Goal: Task Accomplishment & Management: Use online tool/utility

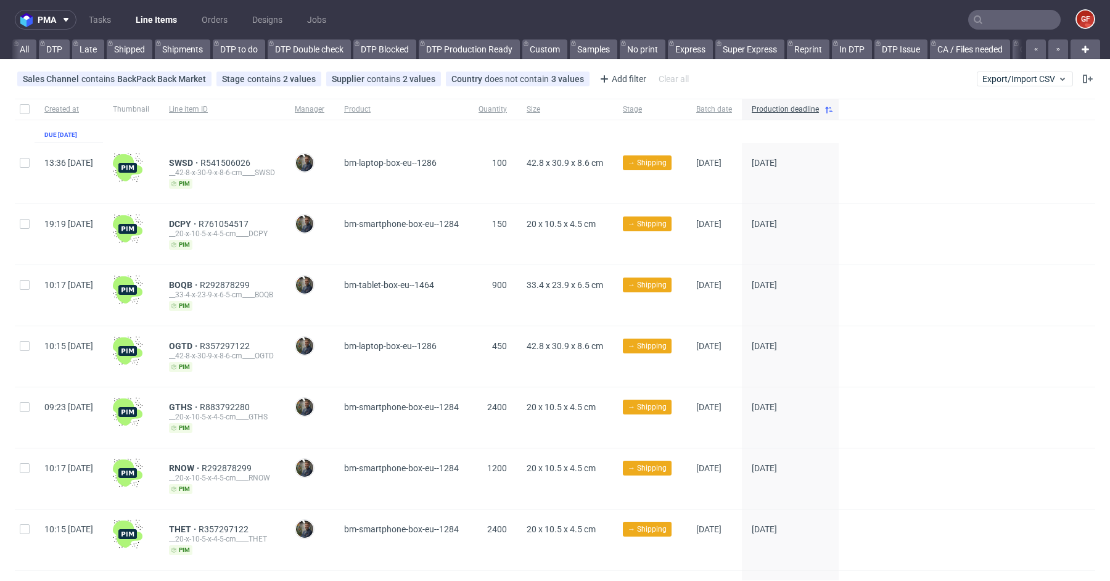
scroll to position [0, 2924]
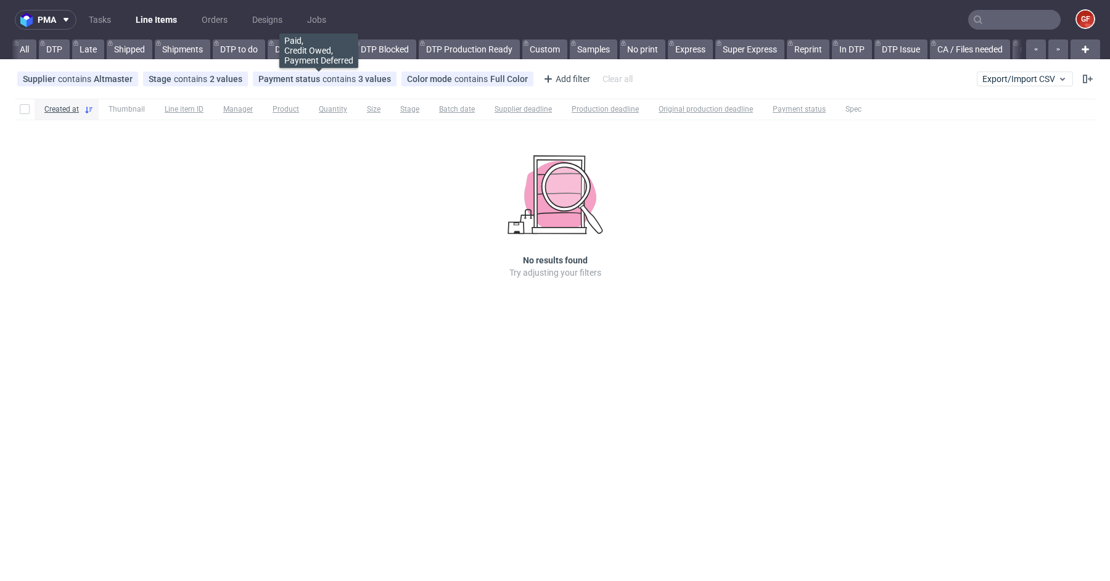
scroll to position [0, 1773]
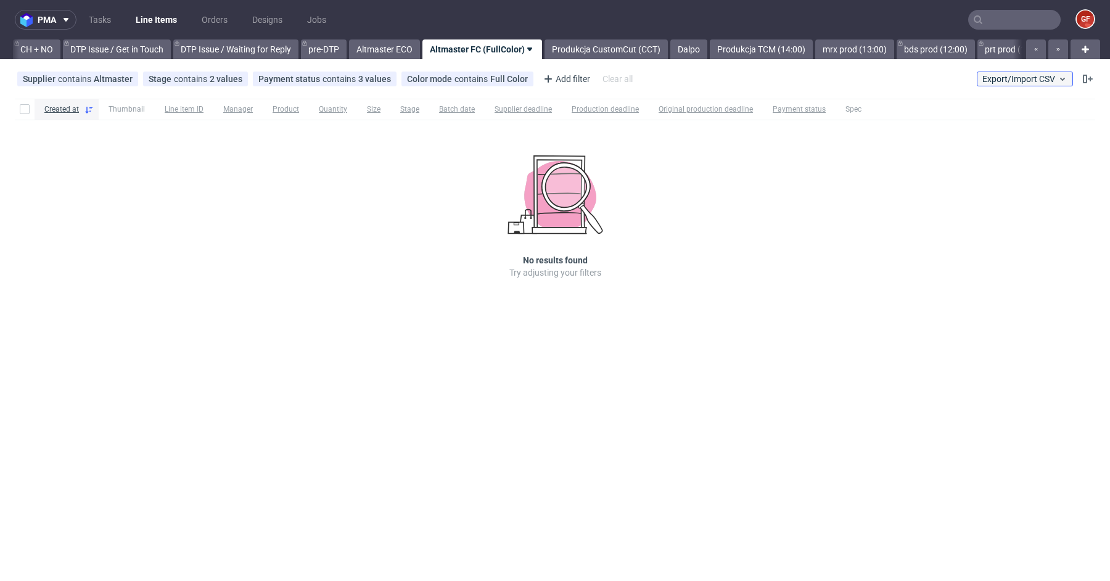
click at [1039, 80] on span "Export/Import CSV" at bounding box center [1025, 79] width 85 height 10
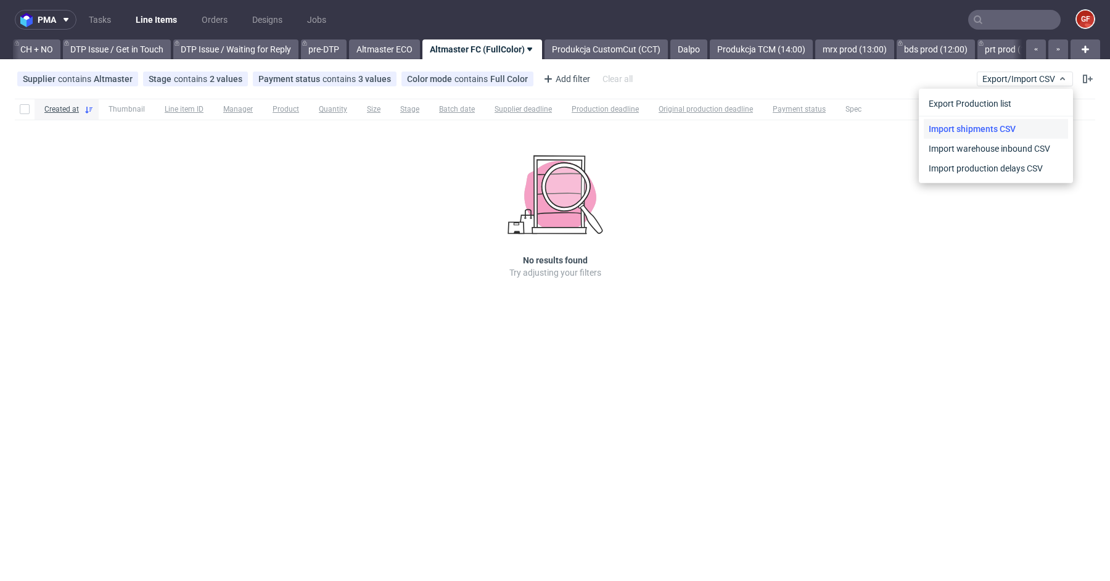
click at [1013, 128] on link "Import shipments CSV" at bounding box center [996, 129] width 144 height 20
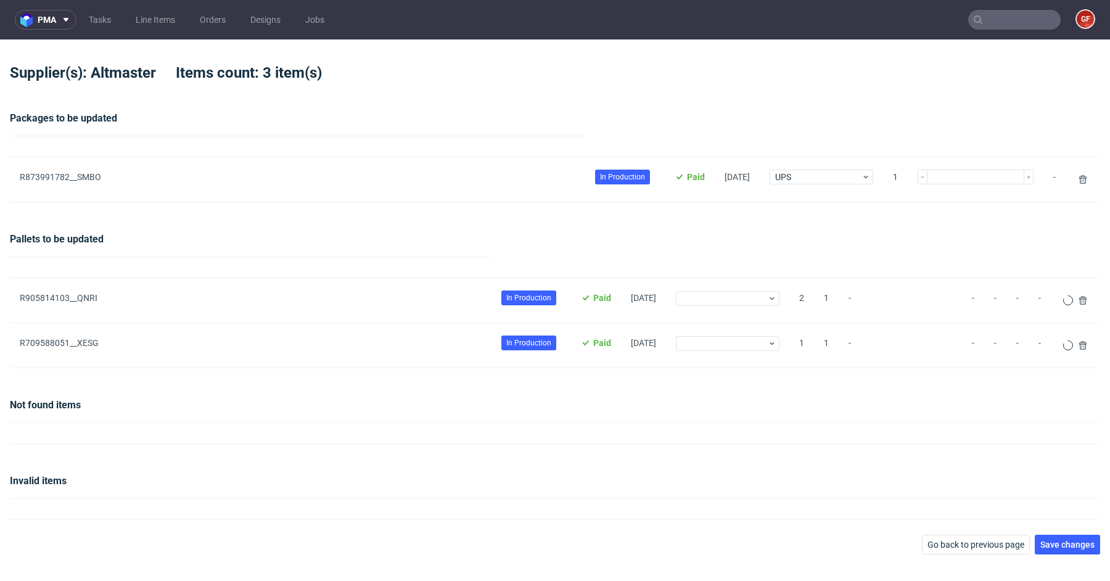
type input "1"
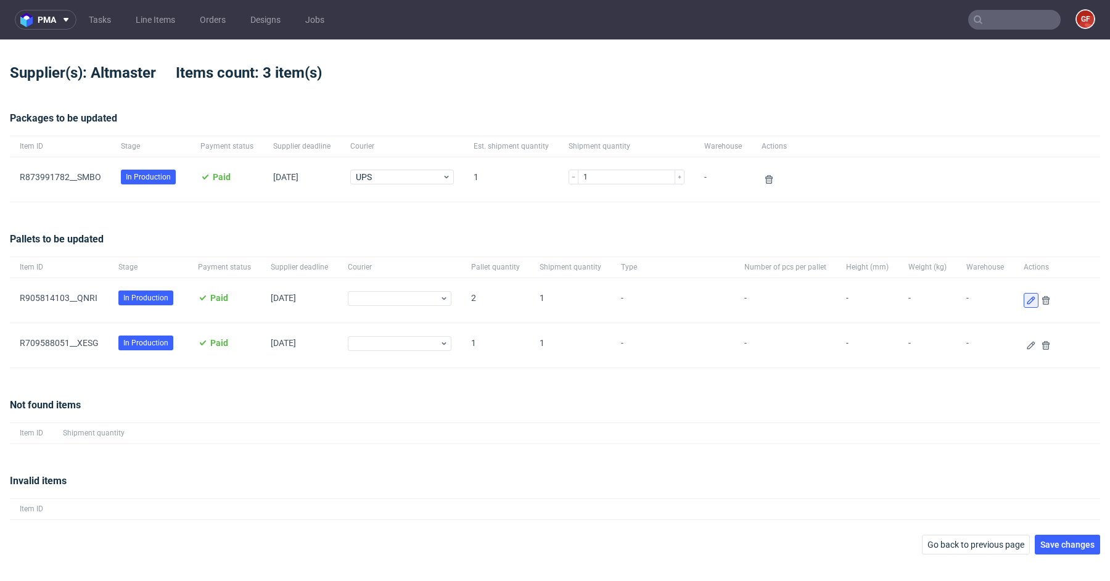
click at [1026, 300] on icon at bounding box center [1031, 300] width 10 height 10
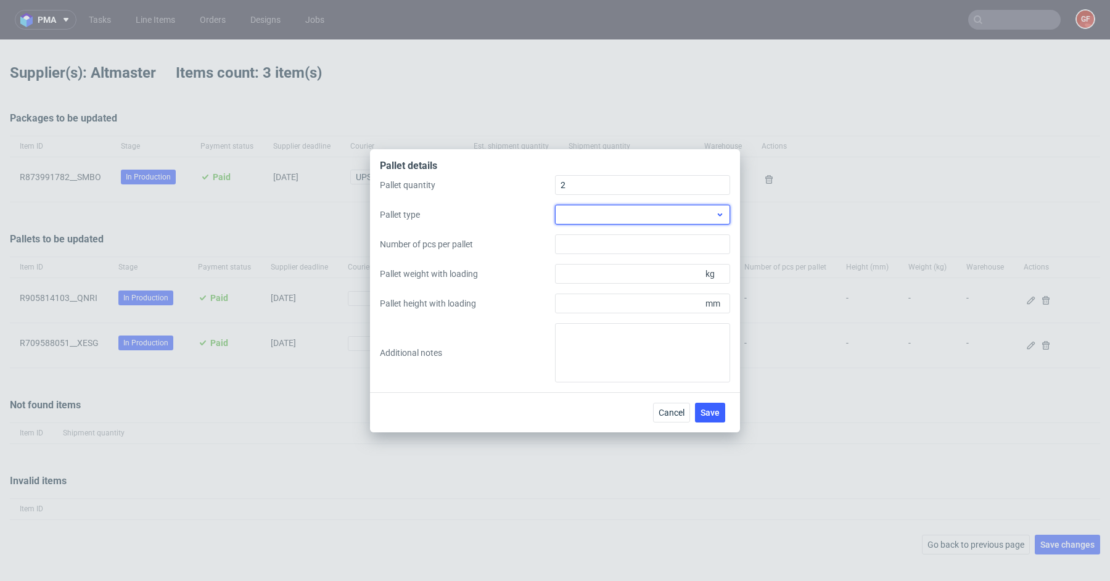
click at [624, 221] on div at bounding box center [642, 215] width 175 height 20
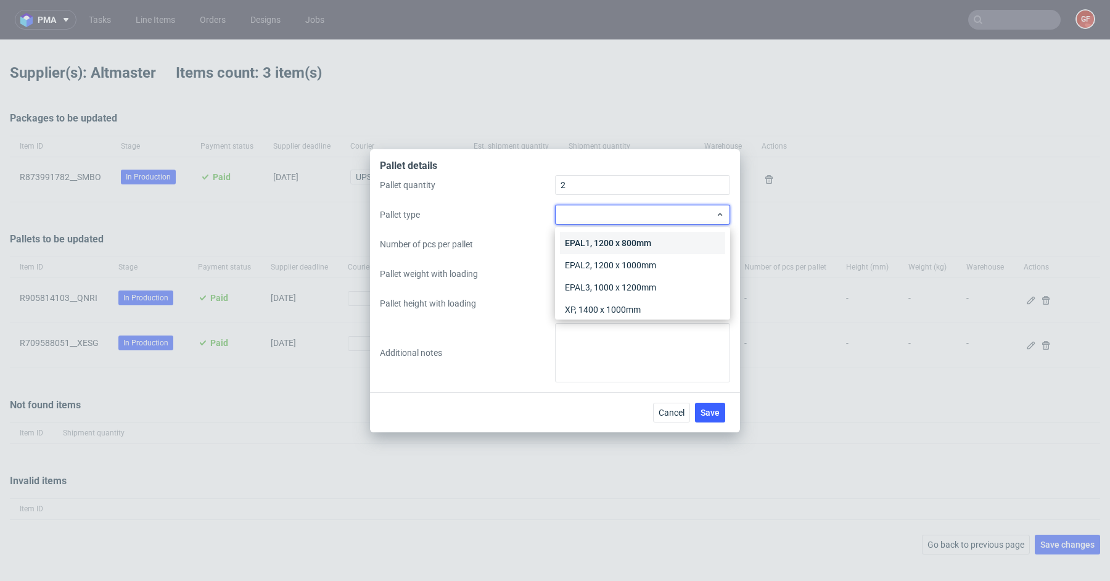
click at [622, 243] on div "EPAL1, 1200 x 800mm" at bounding box center [642, 243] width 165 height 22
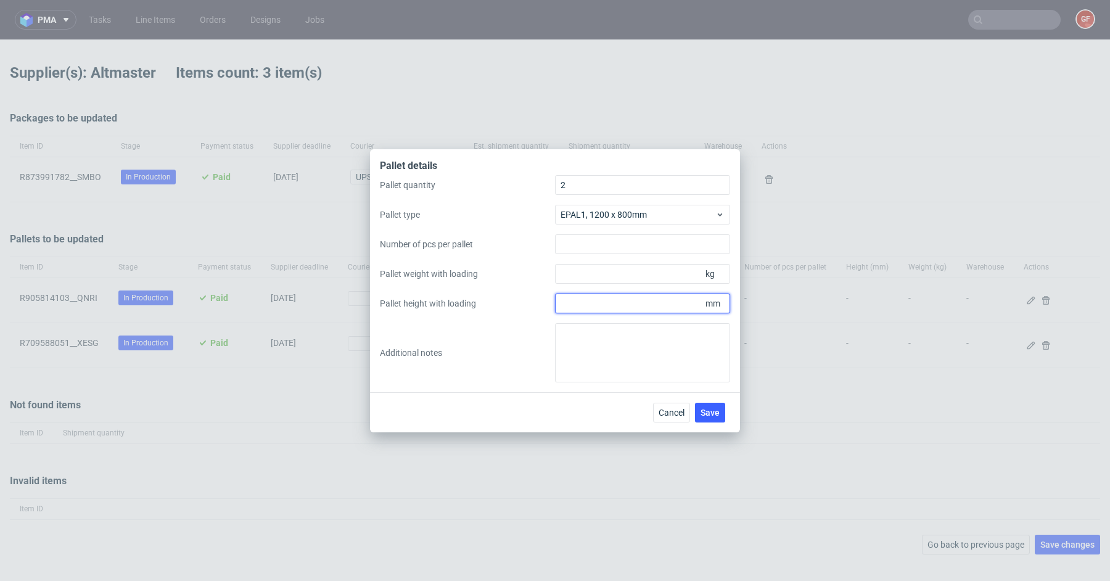
click at [670, 312] on input "Pallet height with loading" at bounding box center [642, 304] width 175 height 20
type input "1550"
click at [622, 278] on input "Pallet weight with loading" at bounding box center [642, 274] width 175 height 20
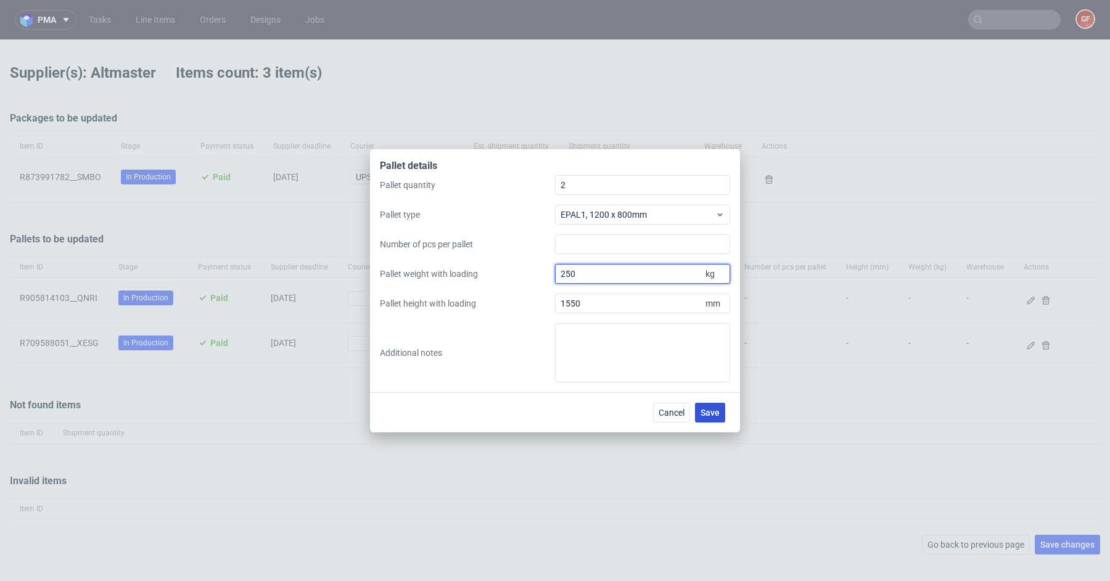
type input "250"
click at [714, 409] on span "Save" at bounding box center [710, 412] width 19 height 9
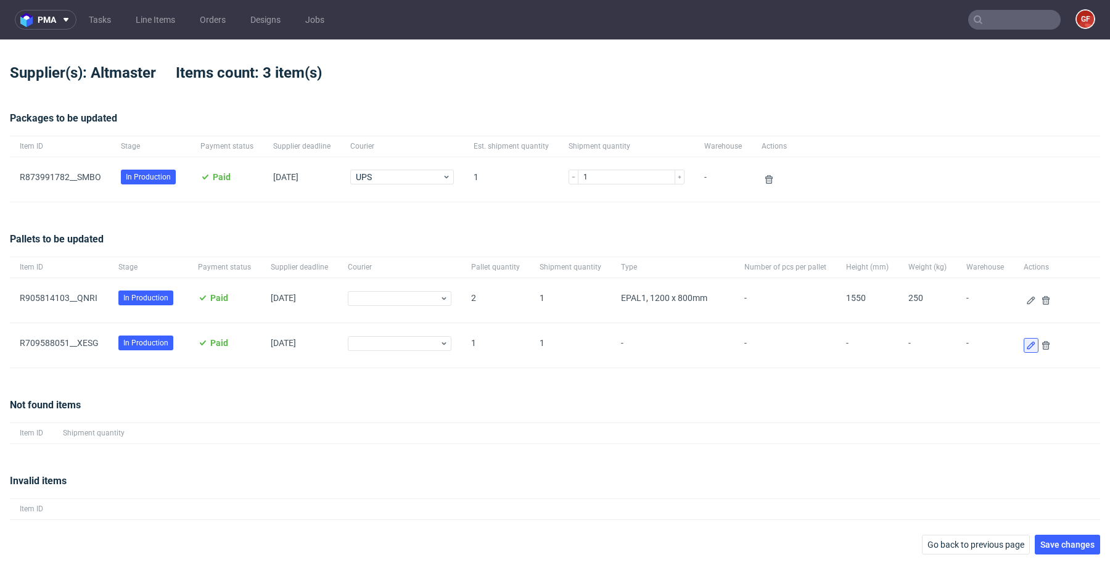
click at [1026, 346] on icon at bounding box center [1031, 345] width 10 height 10
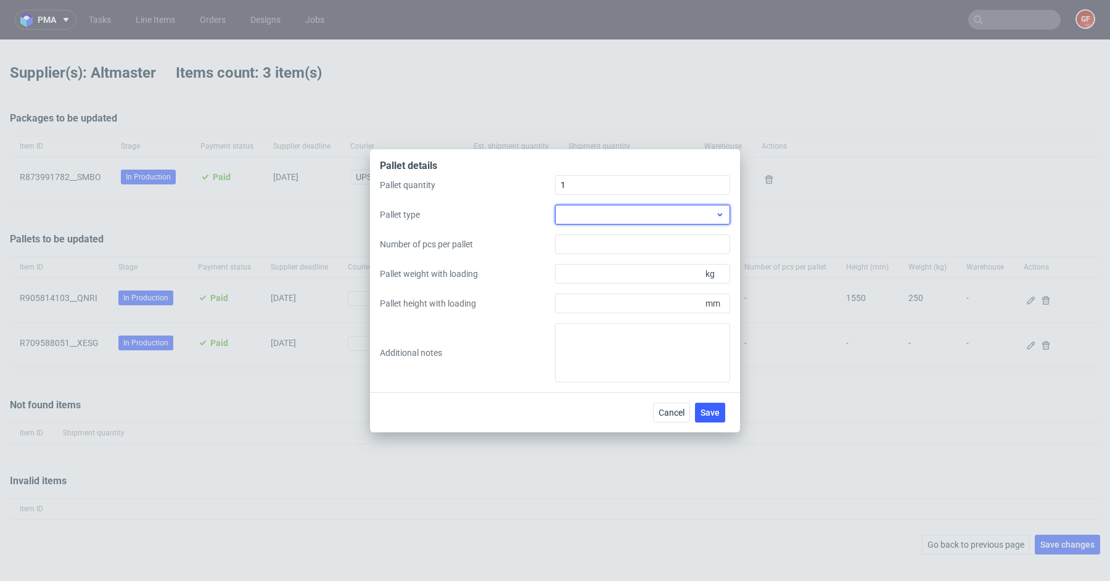
click at [602, 218] on div at bounding box center [642, 215] width 175 height 20
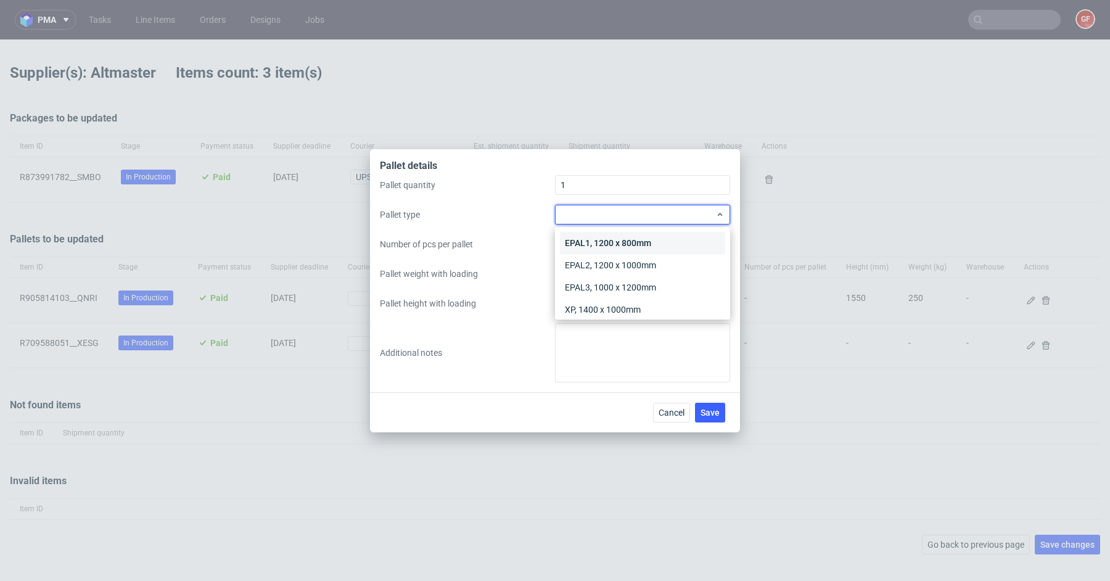
click at [603, 244] on div "EPAL1, 1200 x 800mm" at bounding box center [642, 243] width 165 height 22
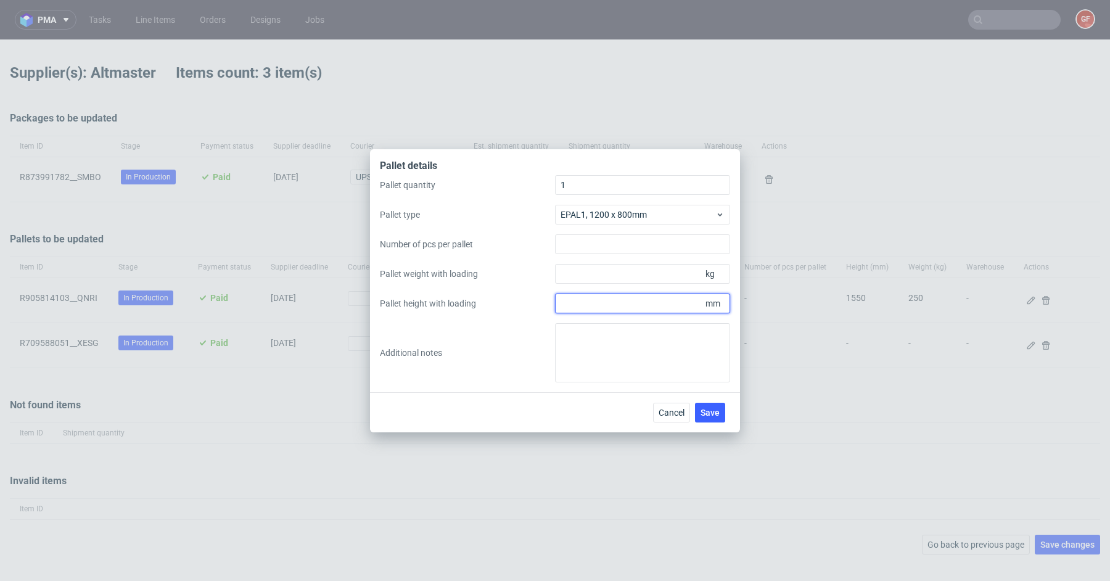
click at [614, 310] on input "Pallet height with loading" at bounding box center [642, 304] width 175 height 20
type input "1000"
click at [641, 276] on input "Pallet weight with loading" at bounding box center [642, 274] width 175 height 20
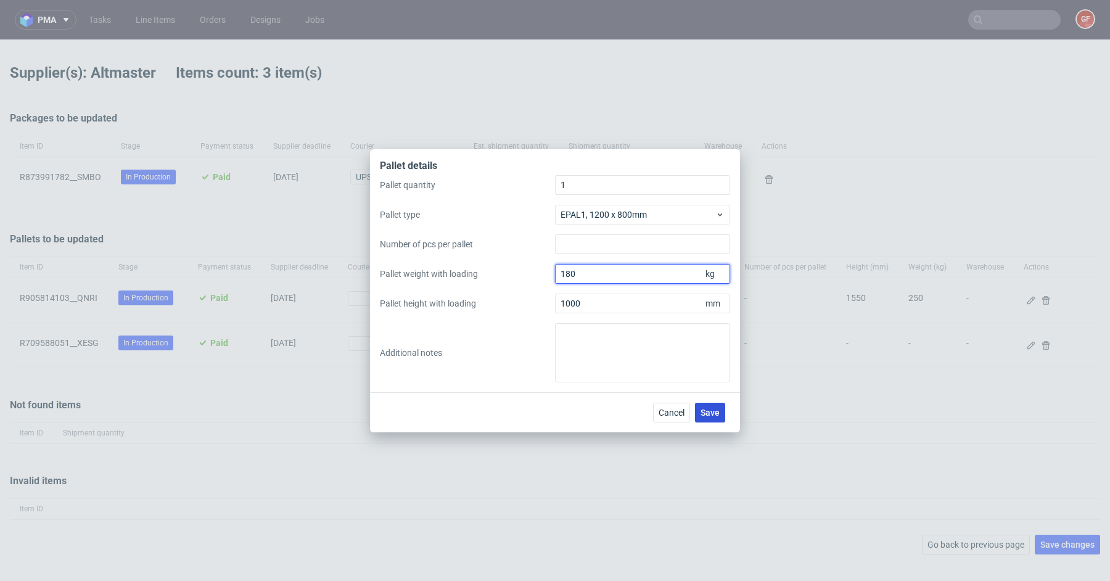
type input "180"
click at [717, 410] on span "Save" at bounding box center [710, 412] width 19 height 9
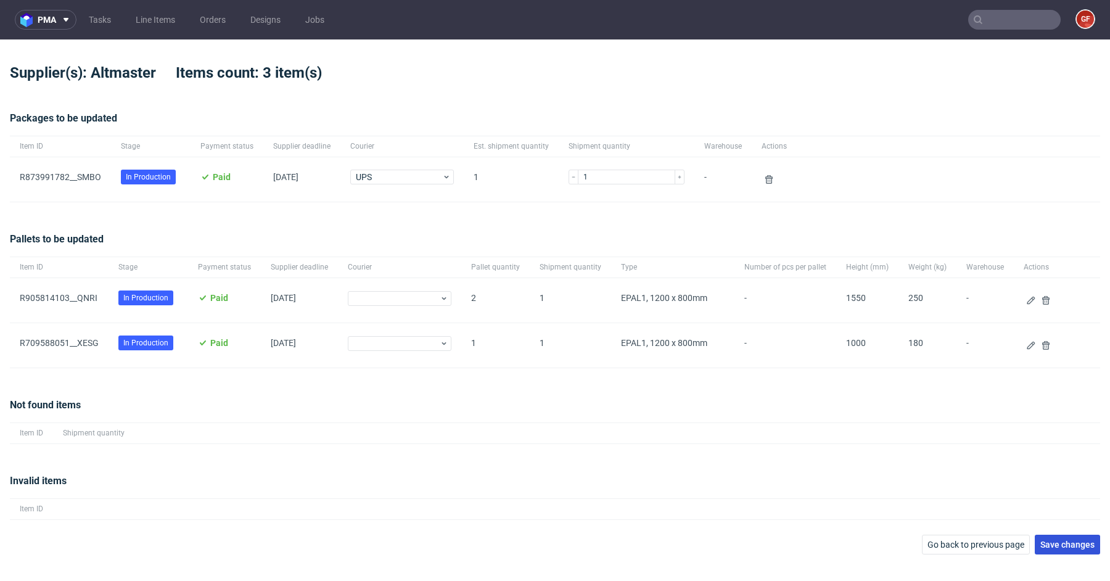
click at [1056, 547] on span "Save changes" at bounding box center [1068, 544] width 54 height 9
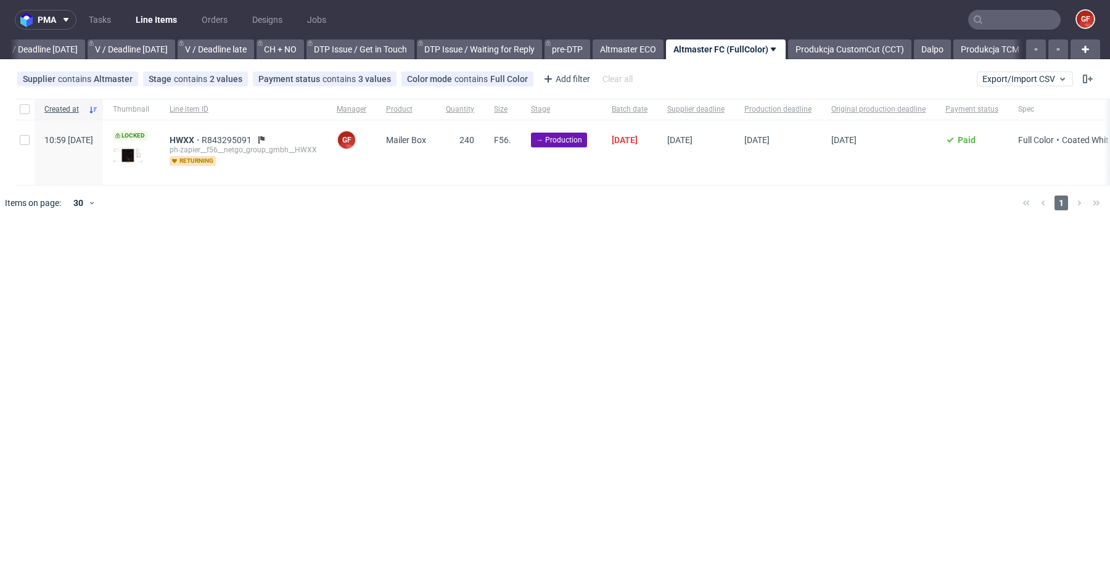
scroll to position [0, 1773]
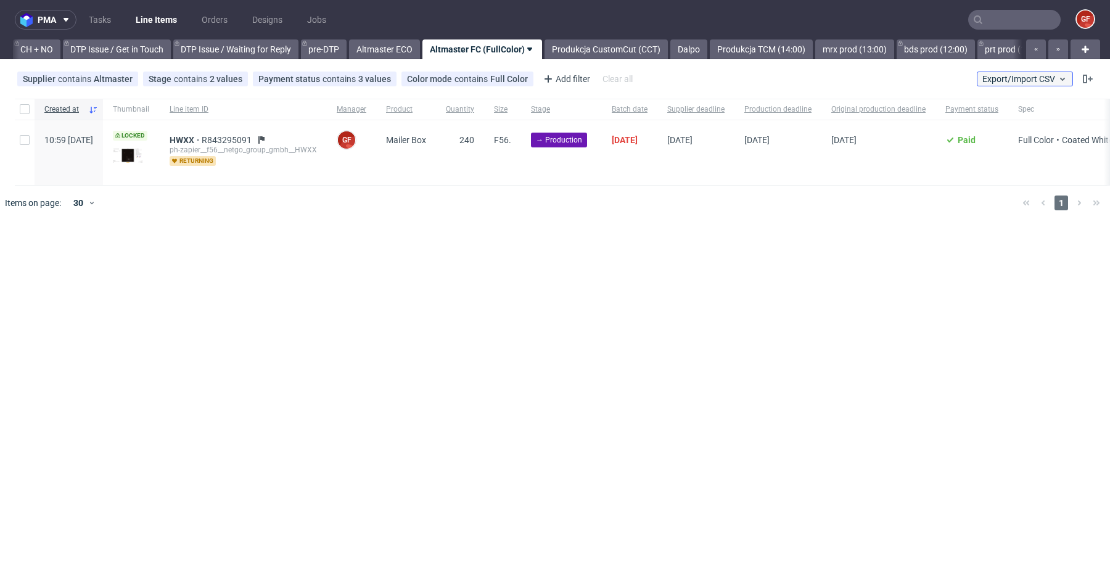
click at [1013, 83] on span "Export/Import CSV" at bounding box center [1025, 79] width 85 height 10
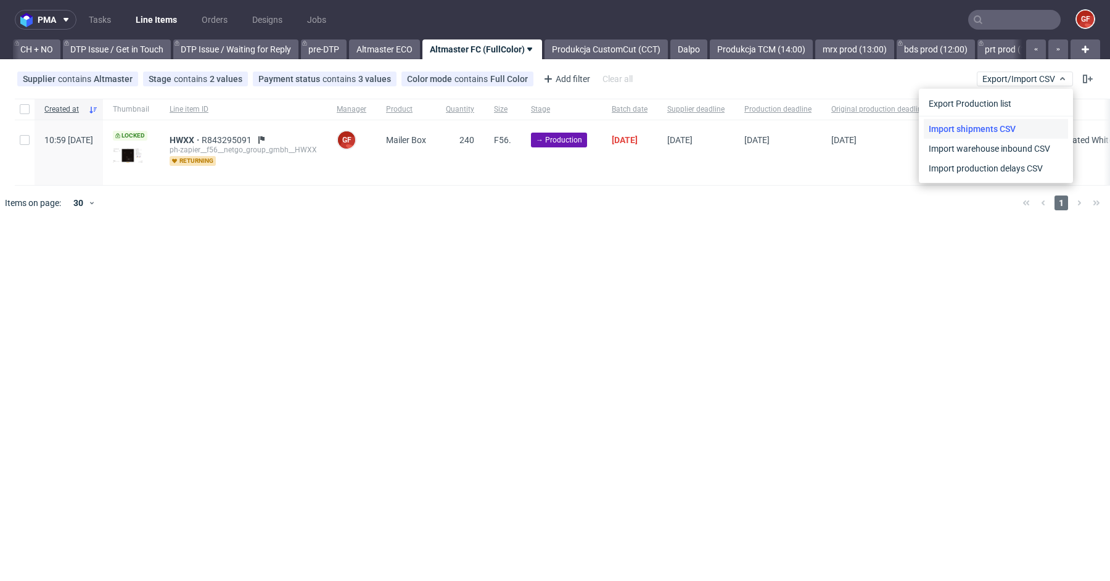
click at [1007, 122] on link "Import shipments CSV" at bounding box center [996, 129] width 144 height 20
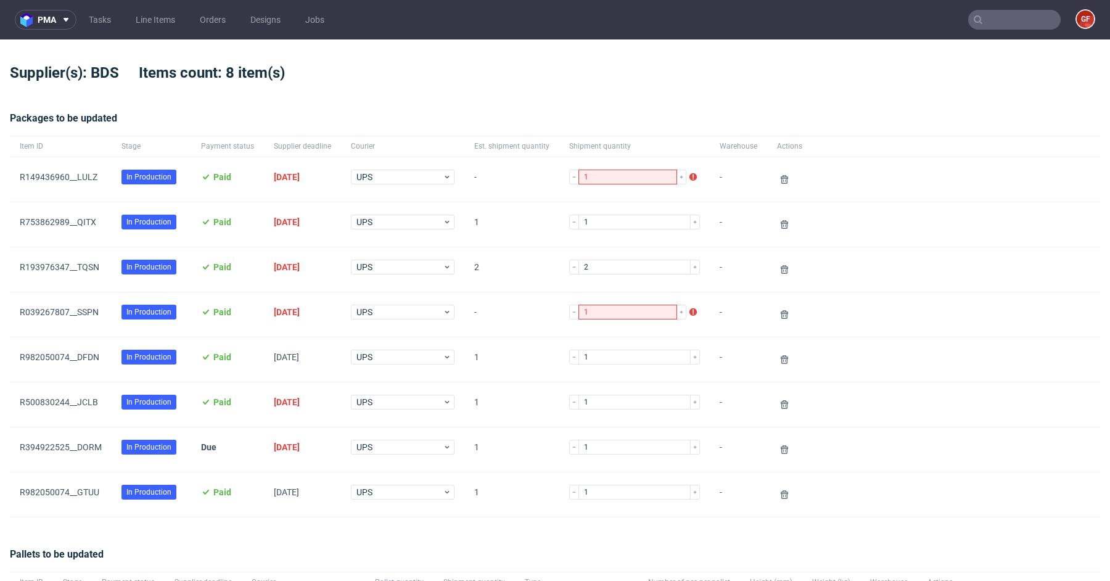
scroll to position [205, 0]
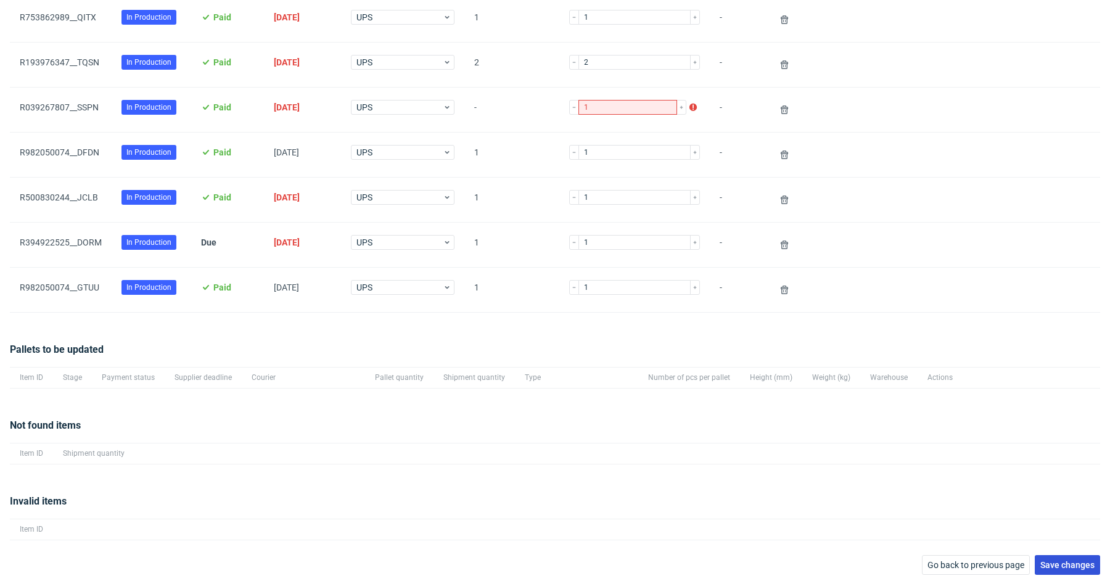
click at [1060, 563] on span "Save changes" at bounding box center [1068, 565] width 54 height 9
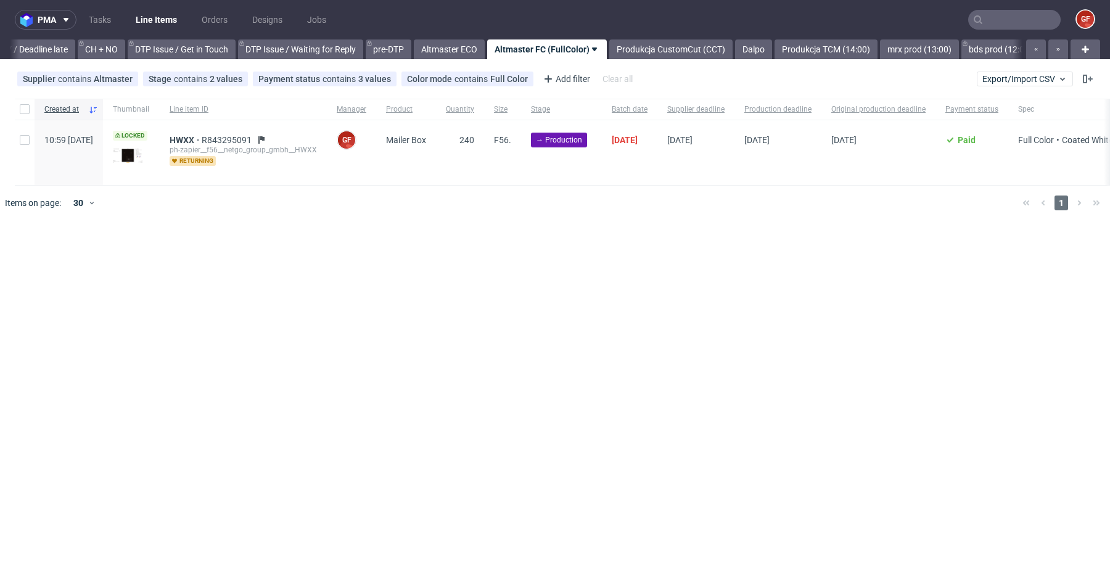
scroll to position [0, 1773]
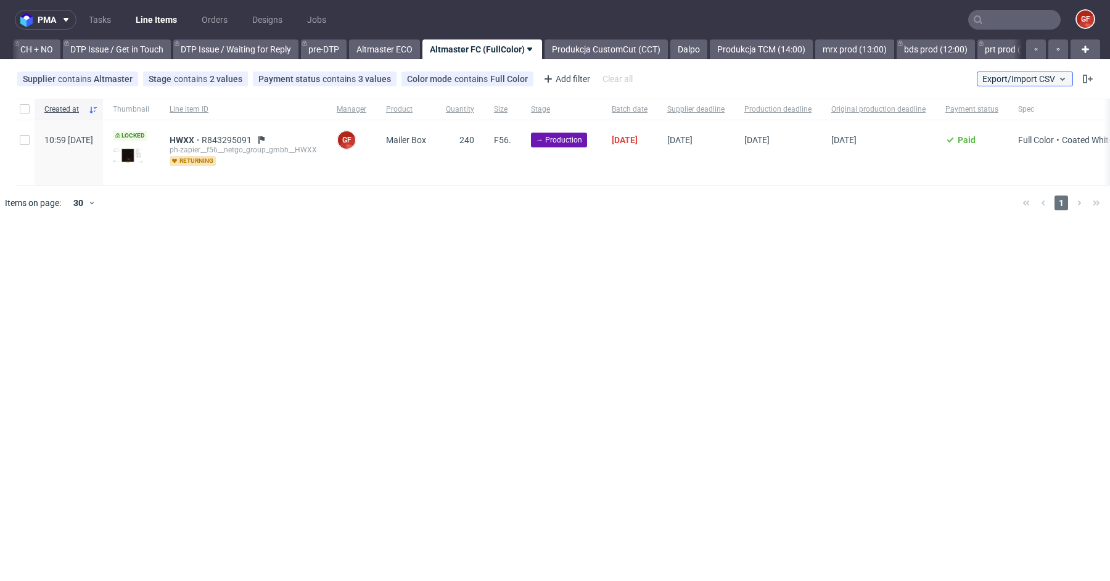
click at [1025, 80] on span "Export/Import CSV" at bounding box center [1025, 79] width 85 height 10
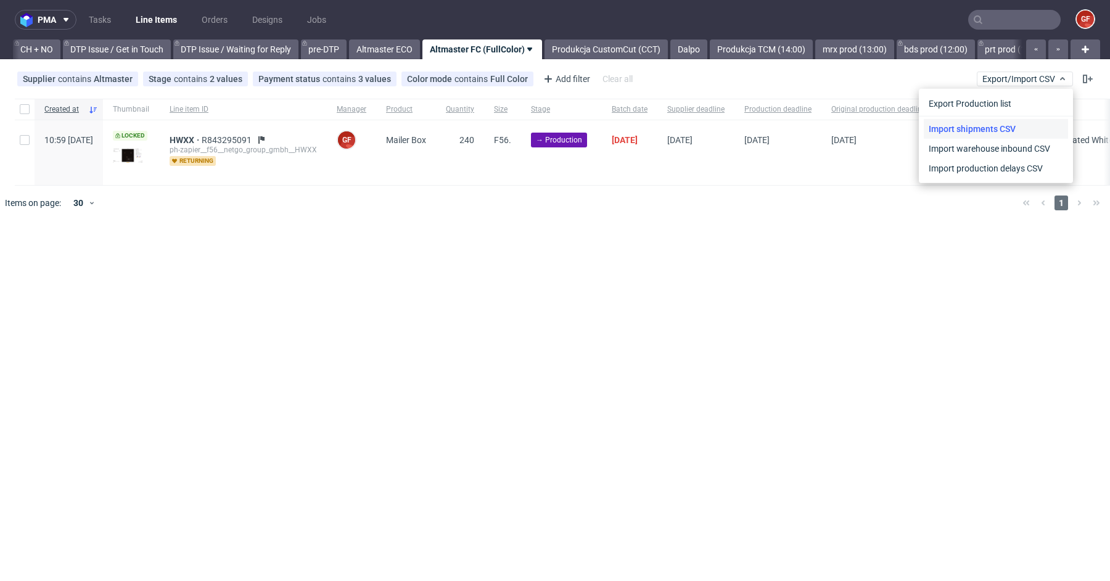
click at [1004, 120] on link "Import shipments CSV" at bounding box center [996, 129] width 144 height 20
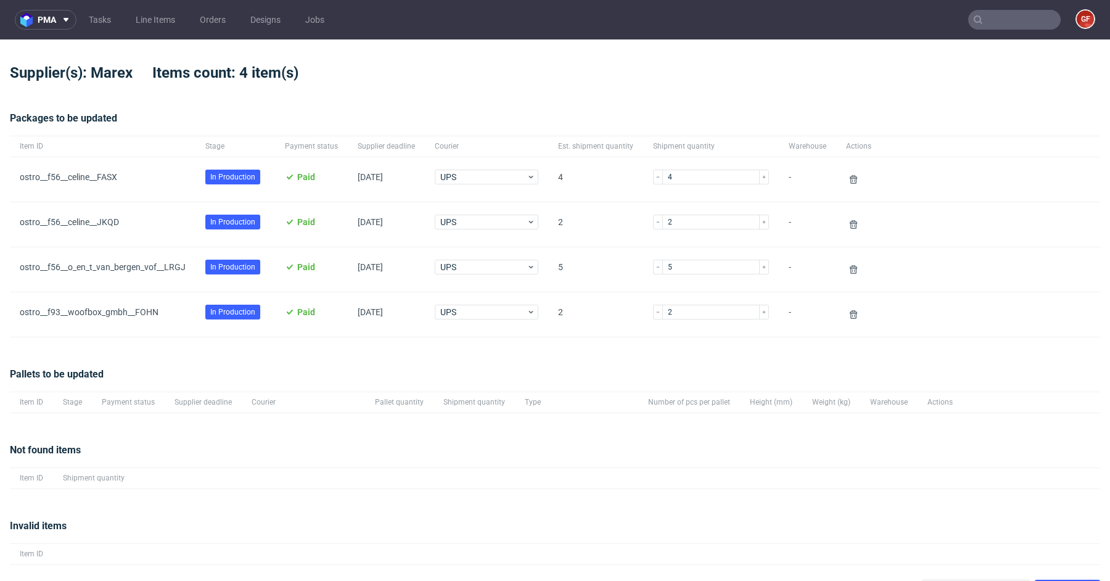
scroll to position [26, 0]
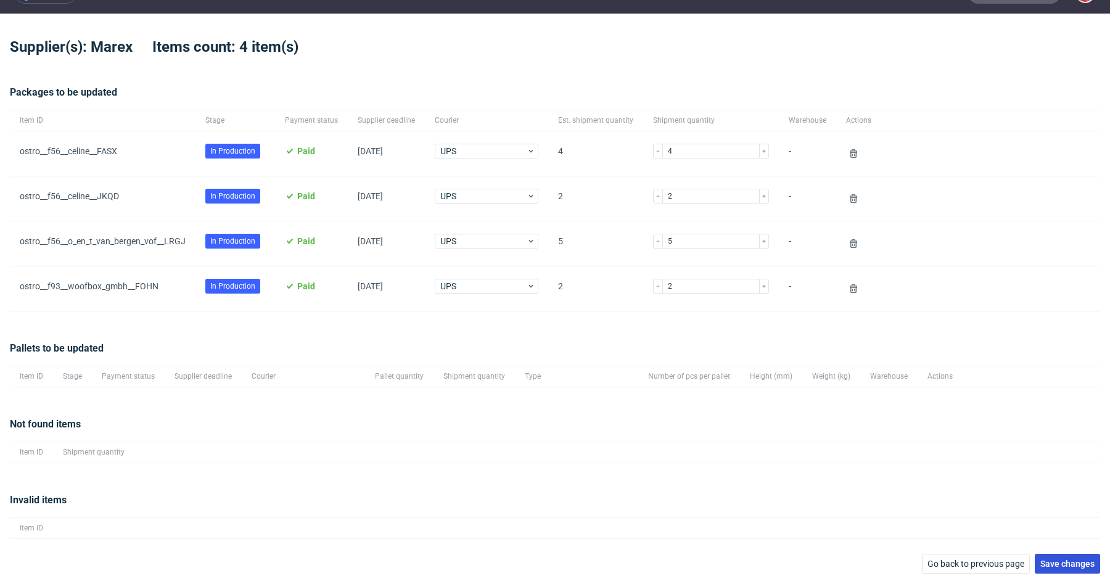
click at [1070, 561] on span "Save changes" at bounding box center [1068, 563] width 54 height 9
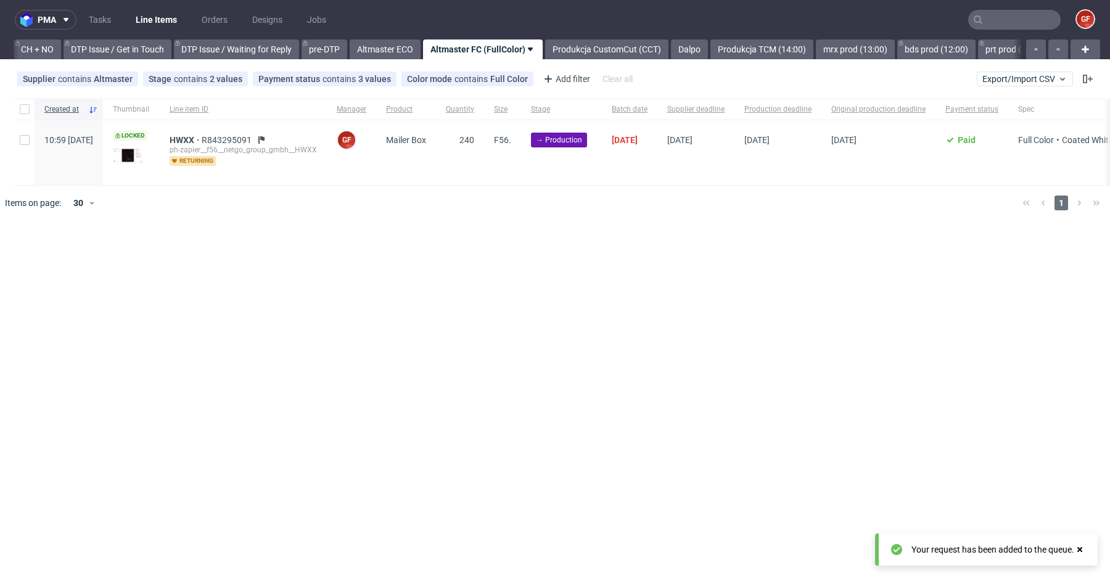
scroll to position [0, 1773]
click at [993, 84] on button "Export/Import CSV" at bounding box center [1025, 79] width 96 height 15
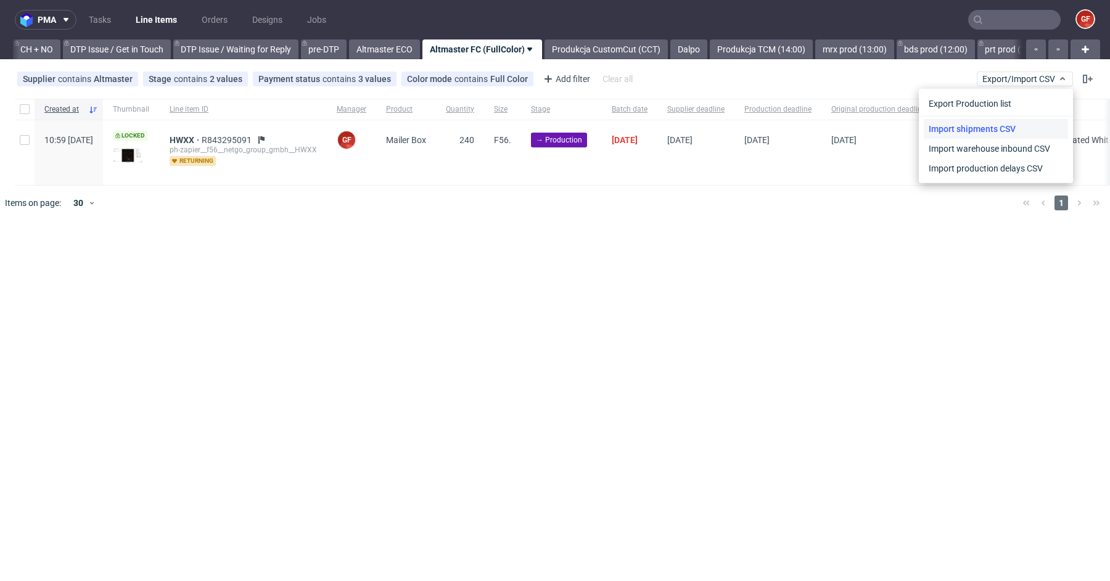
click at [970, 128] on link "Import shipments CSV" at bounding box center [996, 129] width 144 height 20
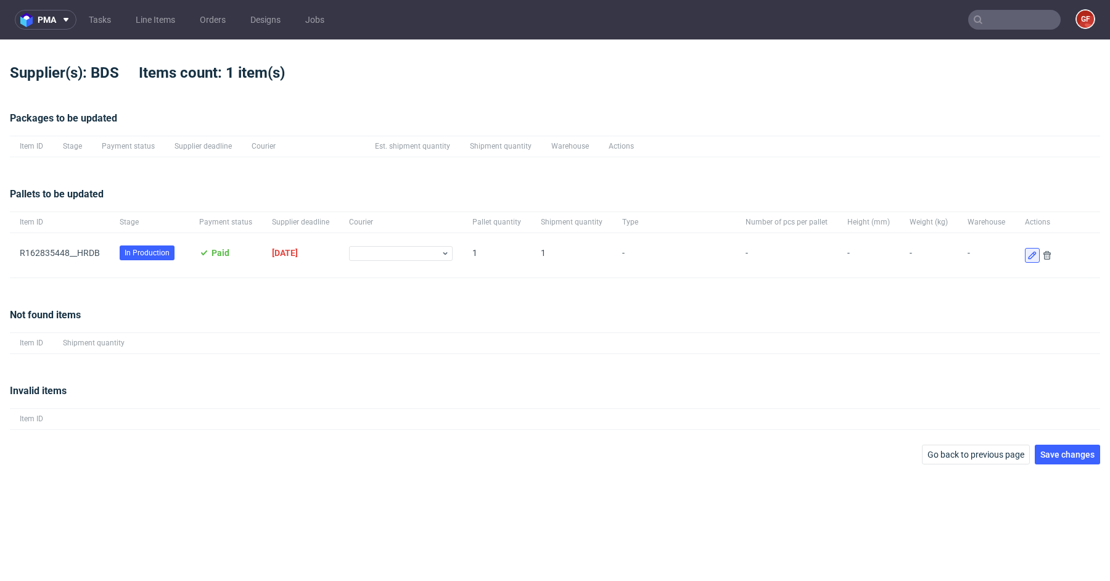
click at [1028, 256] on use at bounding box center [1032, 256] width 8 height 8
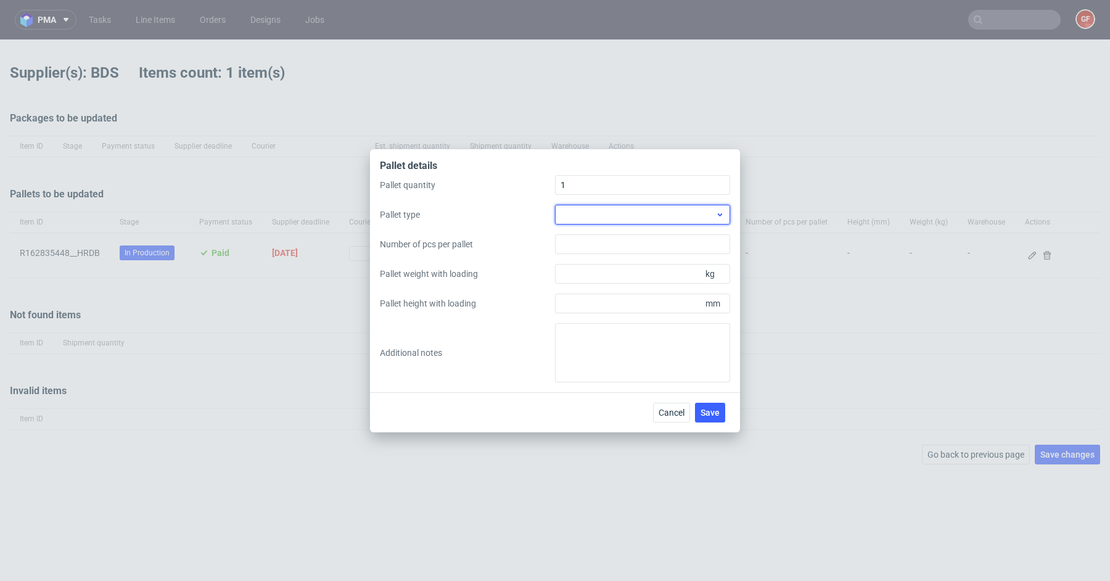
click at [617, 219] on div at bounding box center [642, 215] width 175 height 20
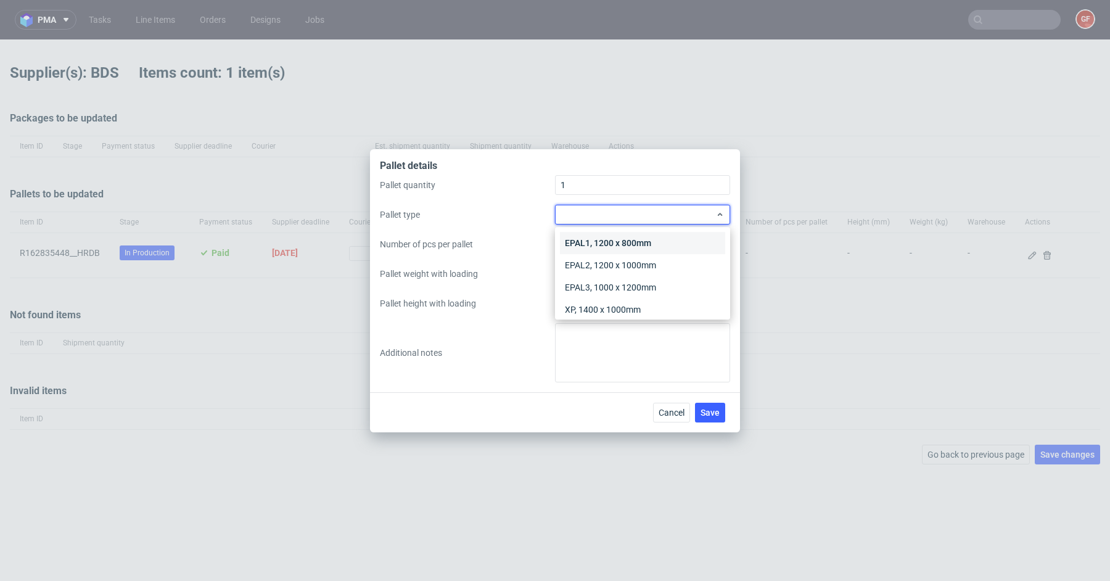
click at [617, 238] on div "EPAL1, 1200 x 800mm" at bounding box center [642, 243] width 165 height 22
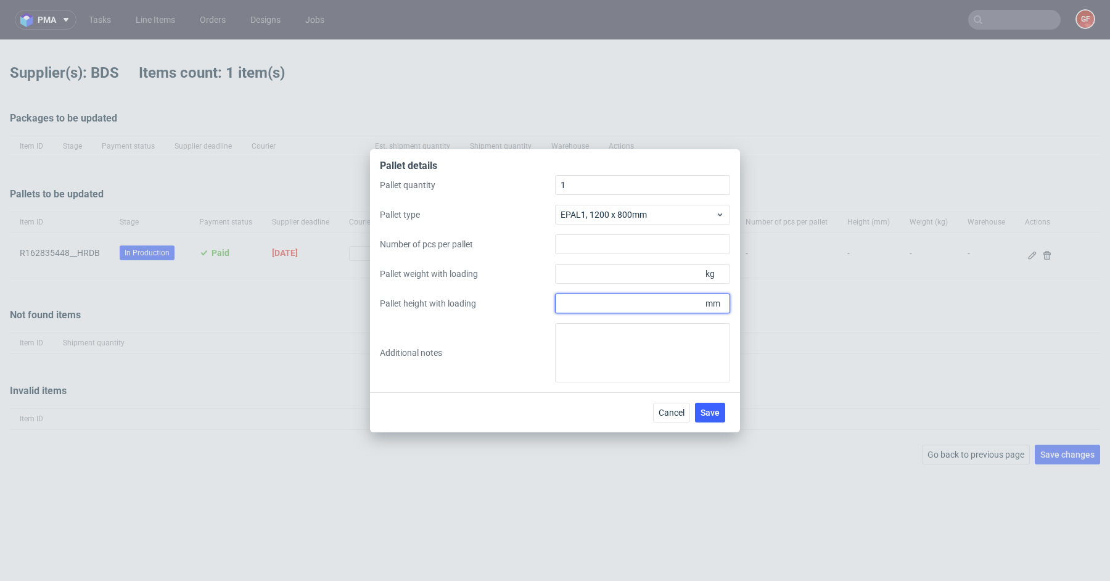
click at [622, 310] on input "Pallet height with loading" at bounding box center [642, 304] width 175 height 20
type input "1600"
click at [589, 275] on input "Pallet weight with loading" at bounding box center [642, 274] width 175 height 20
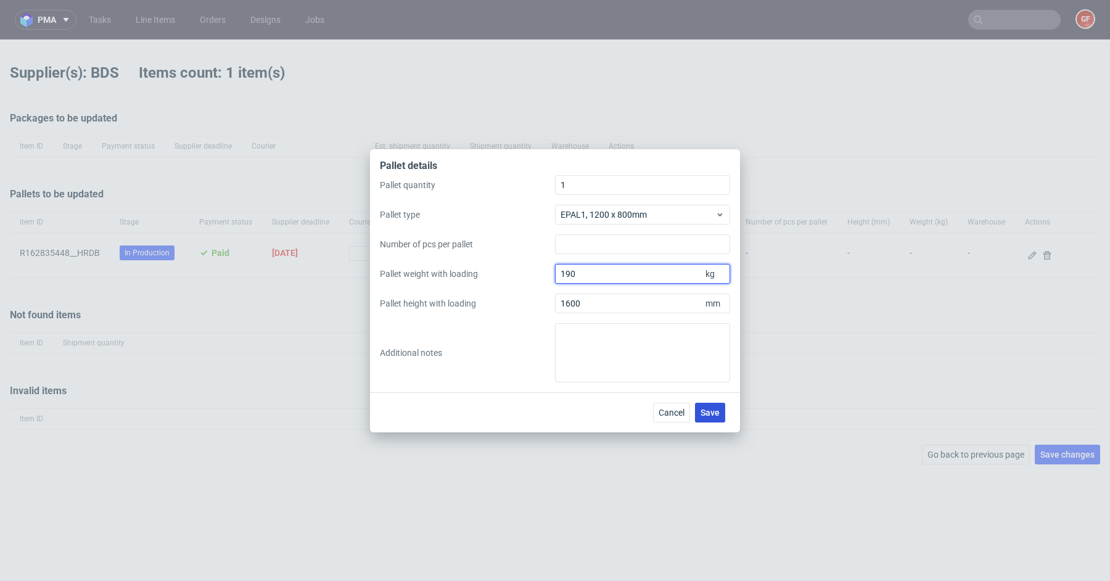
type input "190"
click at [717, 412] on span "Save" at bounding box center [710, 412] width 19 height 9
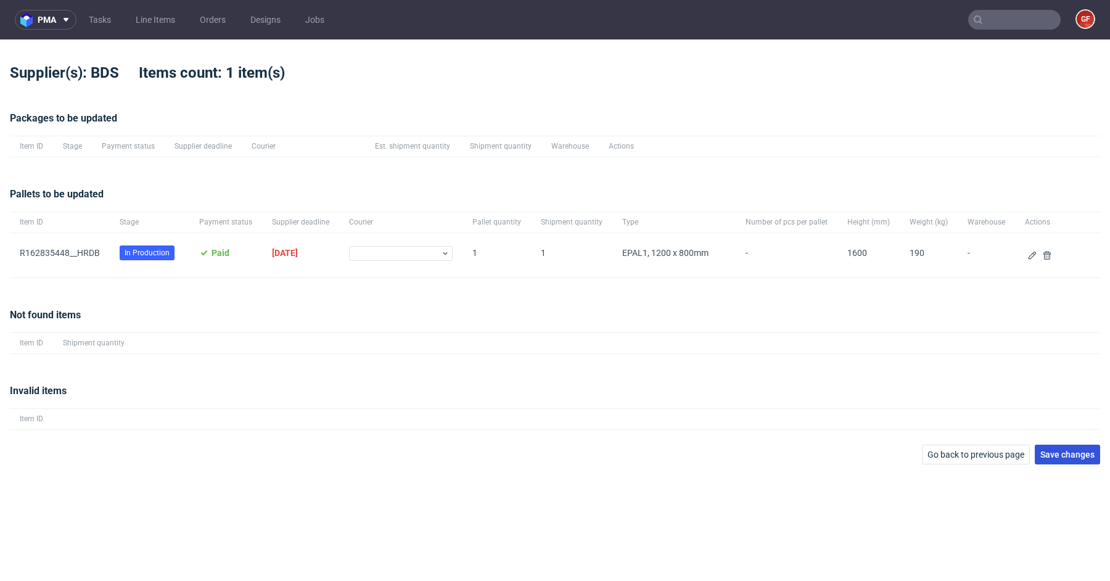
click at [1066, 451] on span "Save changes" at bounding box center [1068, 454] width 54 height 9
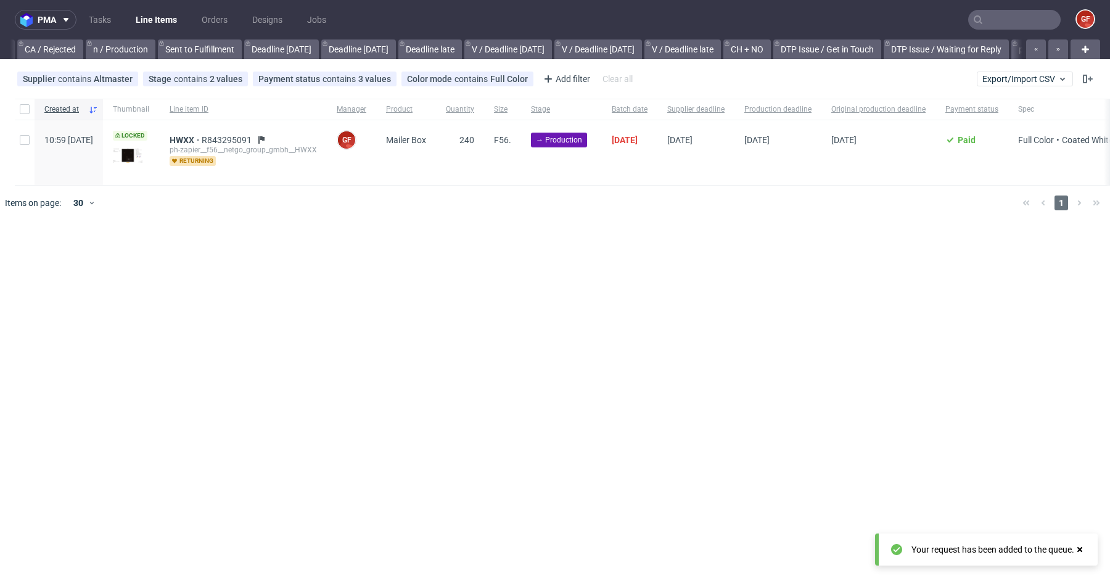
scroll to position [0, 1549]
